Goal: Task Accomplishment & Management: Manage account settings

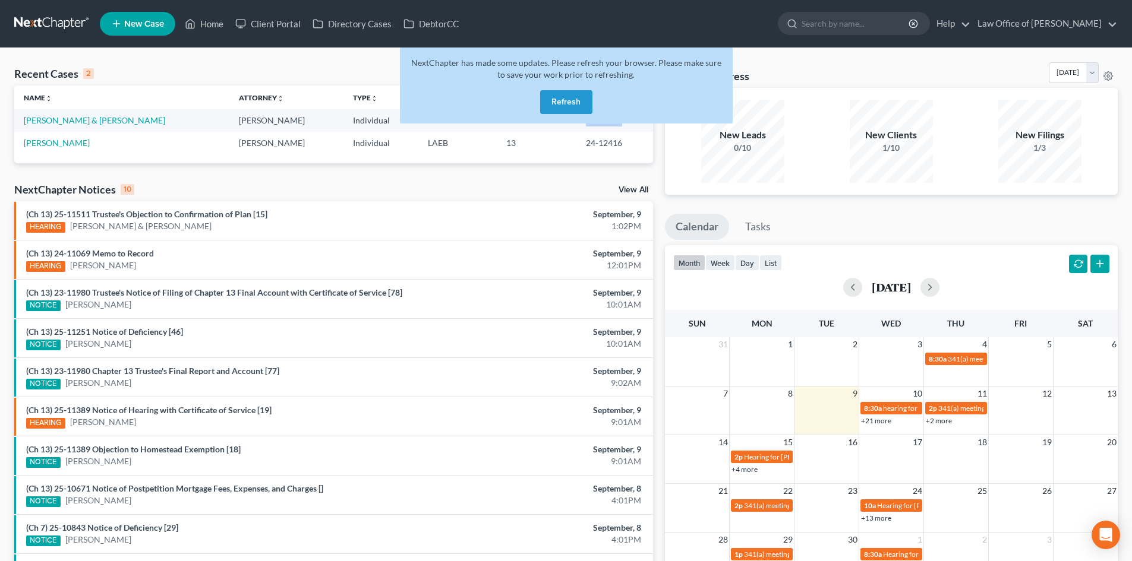
click at [573, 101] on button "Refresh" at bounding box center [566, 102] width 52 height 24
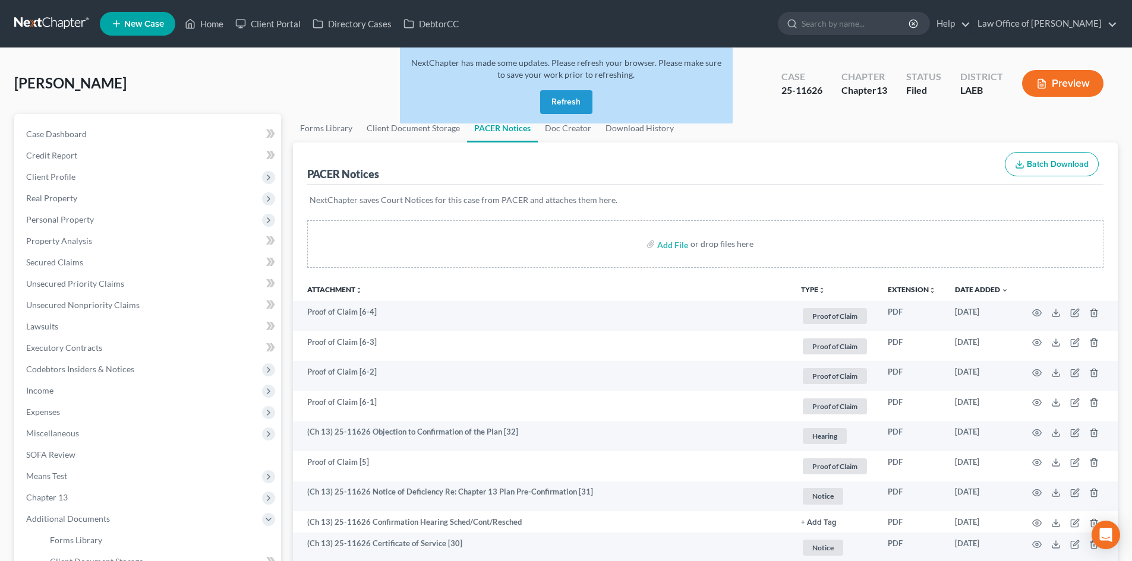
click at [558, 106] on button "Refresh" at bounding box center [566, 102] width 52 height 24
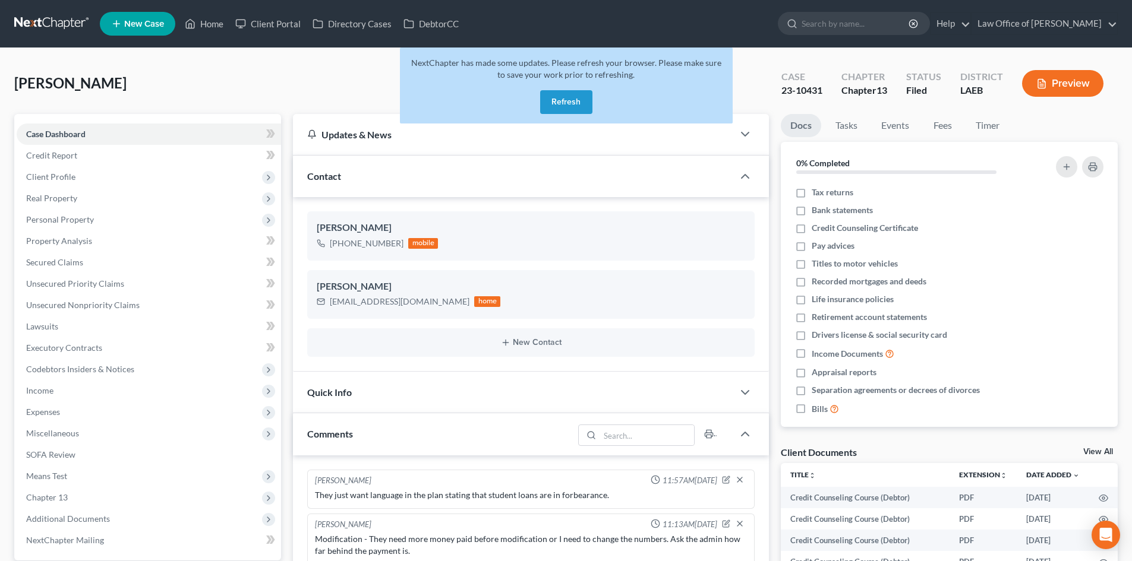
click at [580, 100] on button "Refresh" at bounding box center [566, 102] width 52 height 24
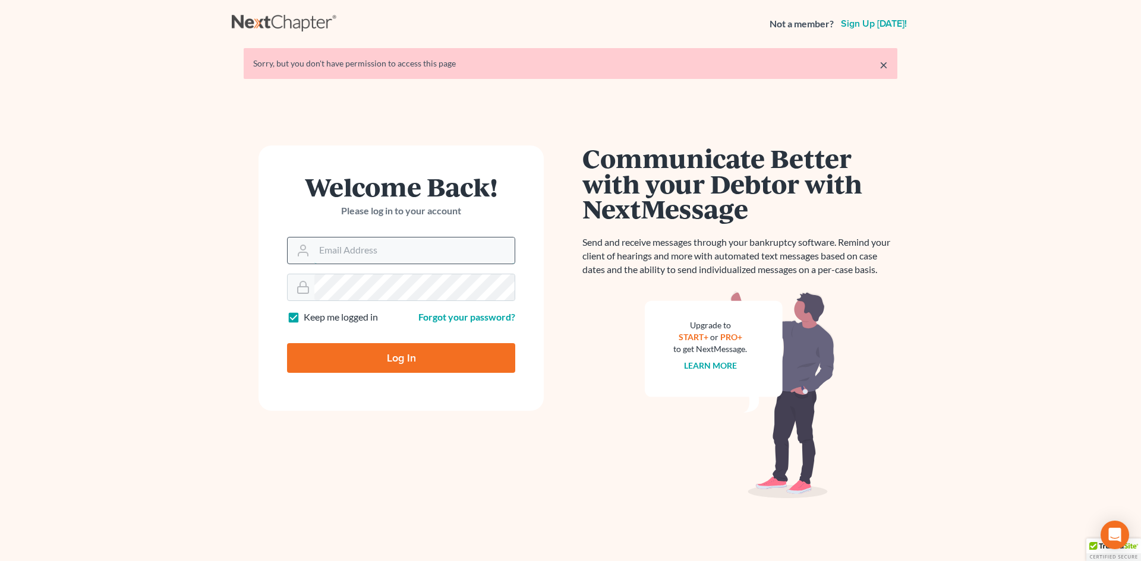
click at [391, 248] on input "Email Address" at bounding box center [414, 251] width 200 height 26
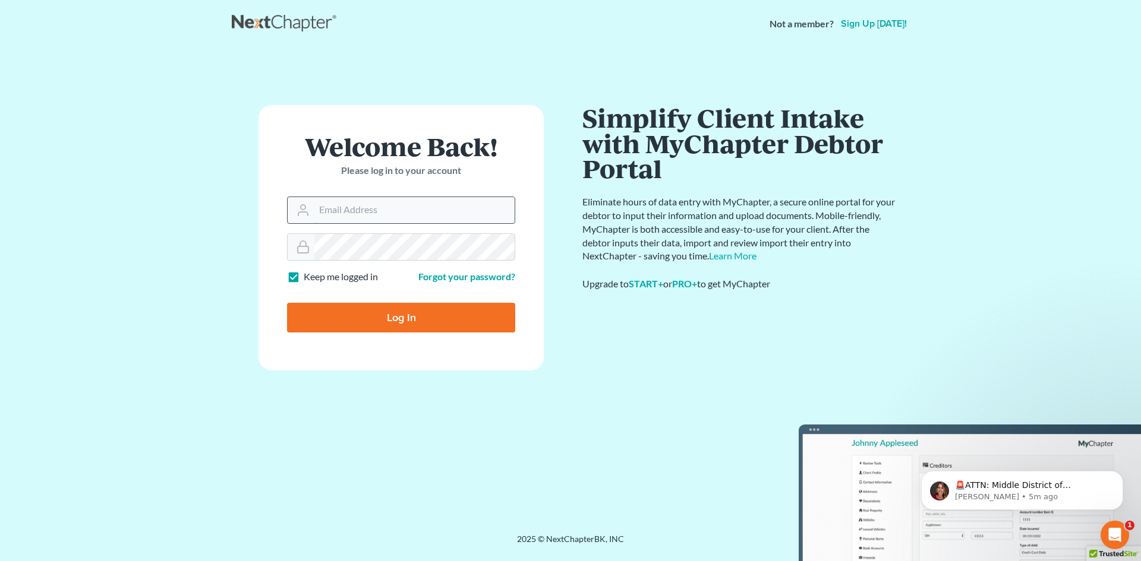
type input "[PERSON_NAME][EMAIL_ADDRESS][DOMAIN_NAME]"
click at [420, 314] on input "Log In" at bounding box center [401, 318] width 228 height 30
type input "Thinking..."
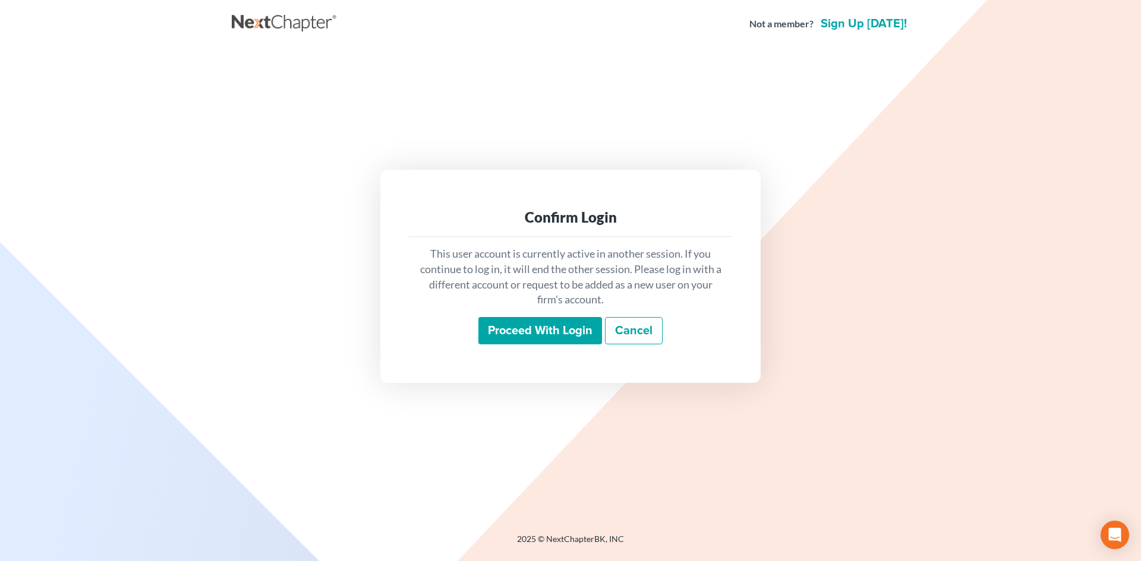
click at [516, 333] on input "Proceed with login" at bounding box center [540, 330] width 124 height 27
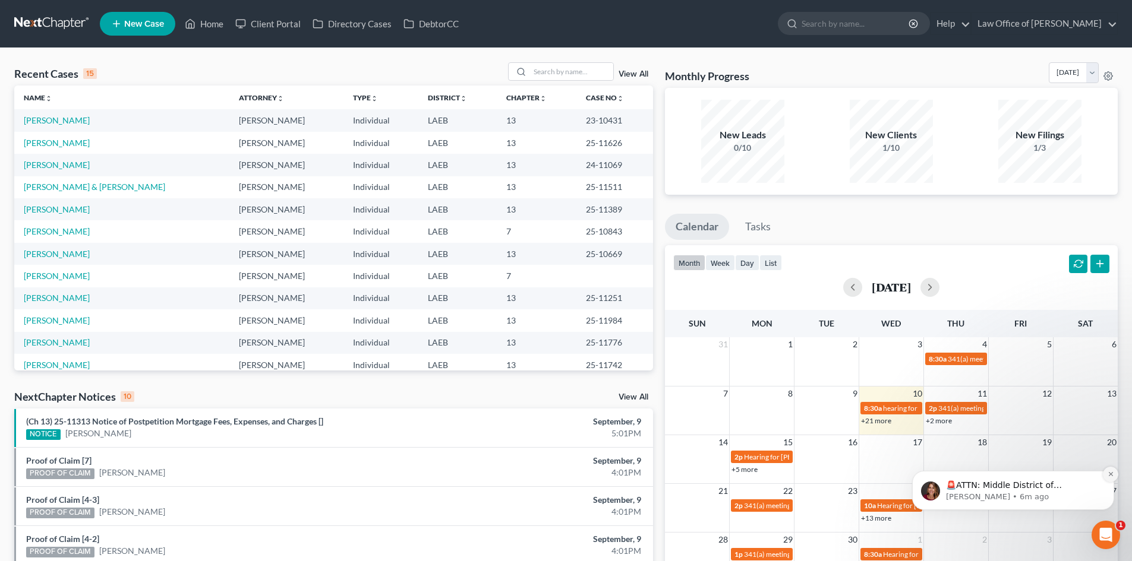
click at [1110, 476] on icon "Dismiss notification" at bounding box center [1110, 474] width 7 height 7
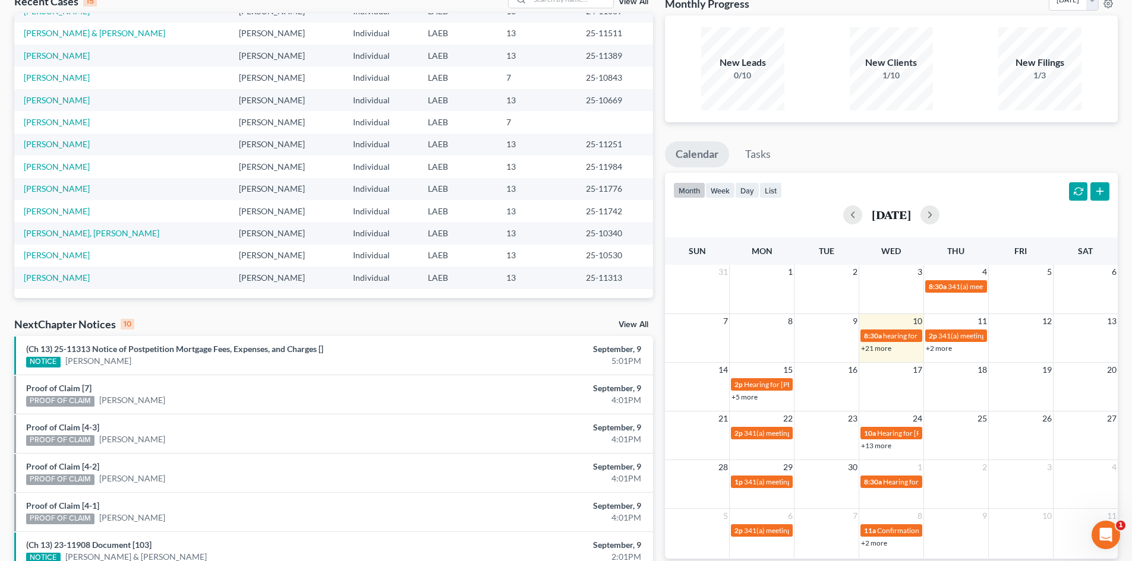
scroll to position [119, 0]
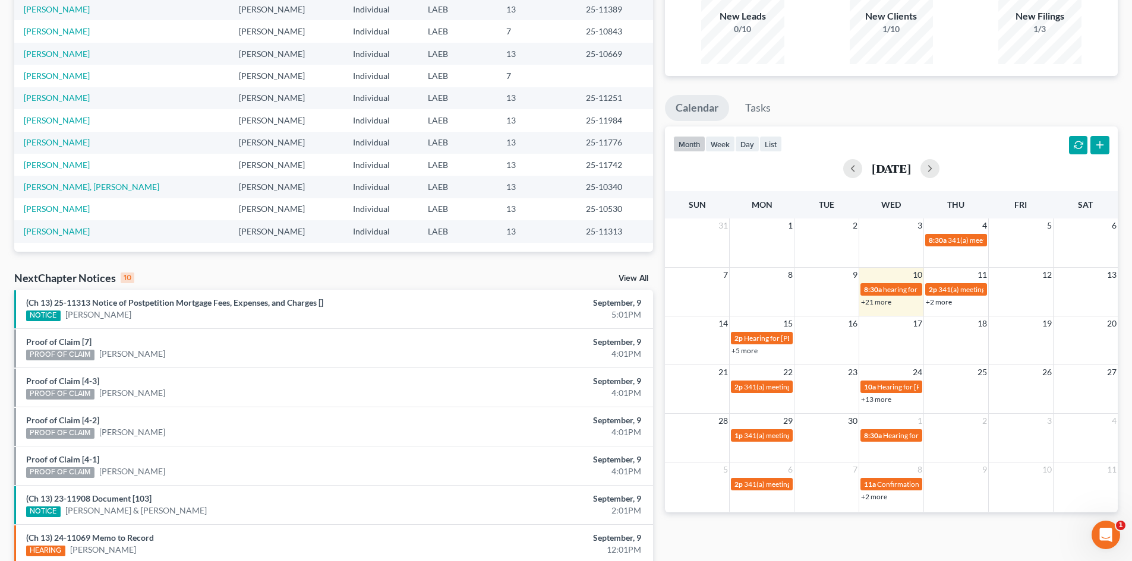
click at [878, 299] on link "+21 more" at bounding box center [876, 302] width 30 height 9
click at [816, 93] on div "Monthly Progress Bankruptcy Bankruptcy [DATE] [DATE] [DATE] [DATE] [DATE] [DATE…" at bounding box center [891, 322] width 465 height 757
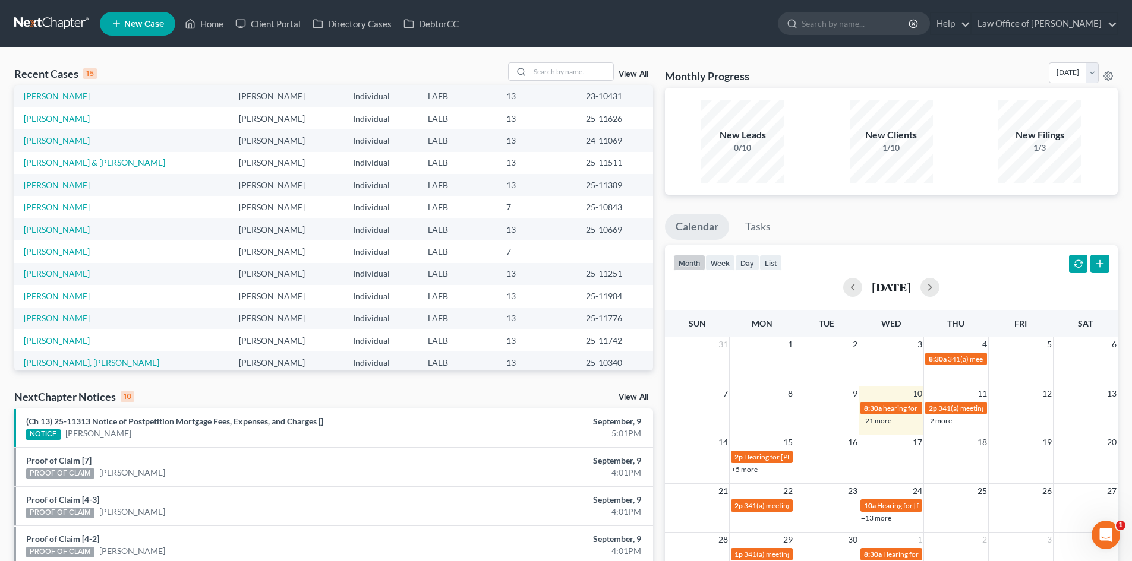
scroll to position [0, 0]
